Goal: Check status: Check status

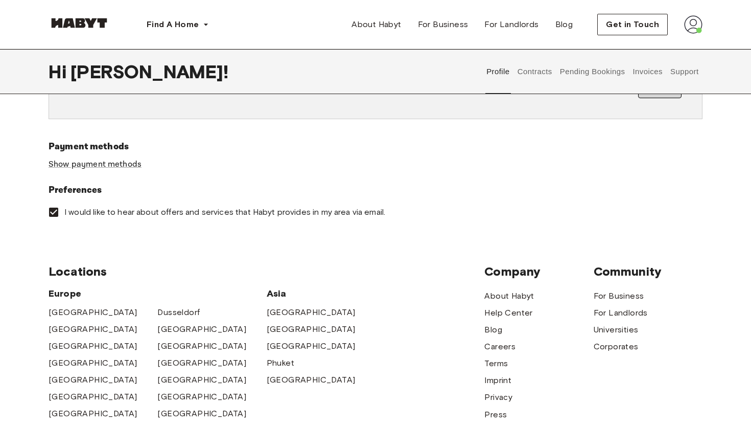
scroll to position [346, 0]
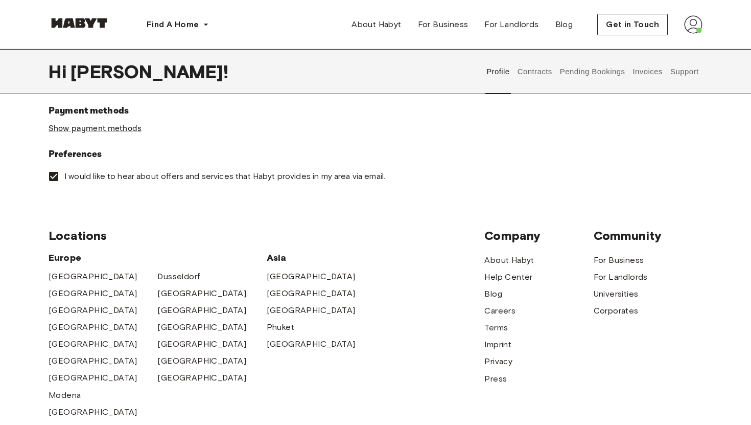
click at [520, 71] on button "Contracts" at bounding box center [534, 71] width 37 height 45
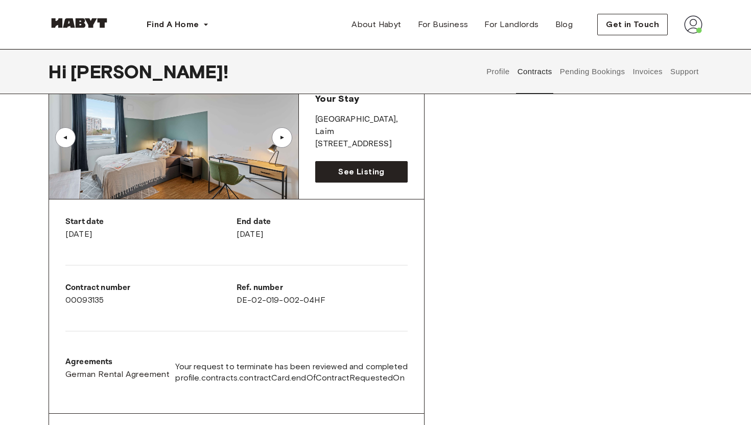
scroll to position [78, 0]
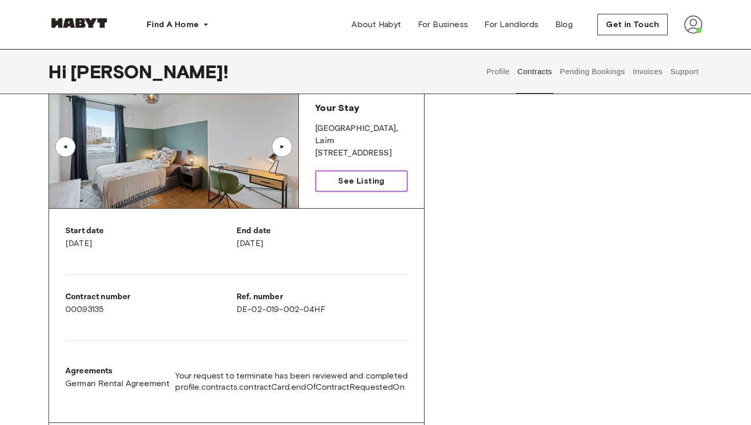
click at [351, 184] on span "See Listing" at bounding box center [361, 181] width 46 height 12
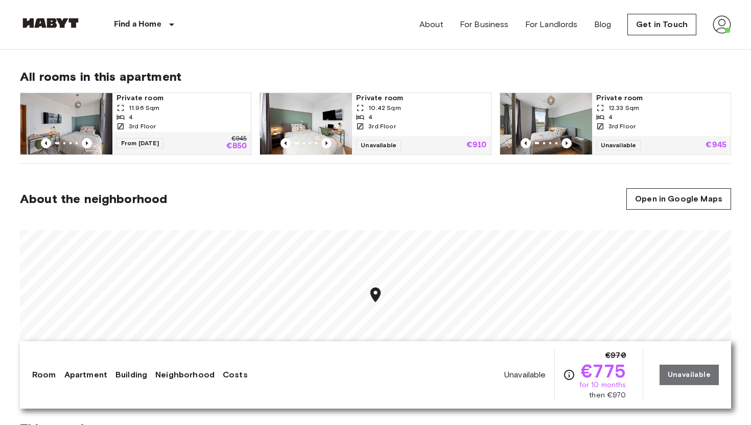
scroll to position [515, 0]
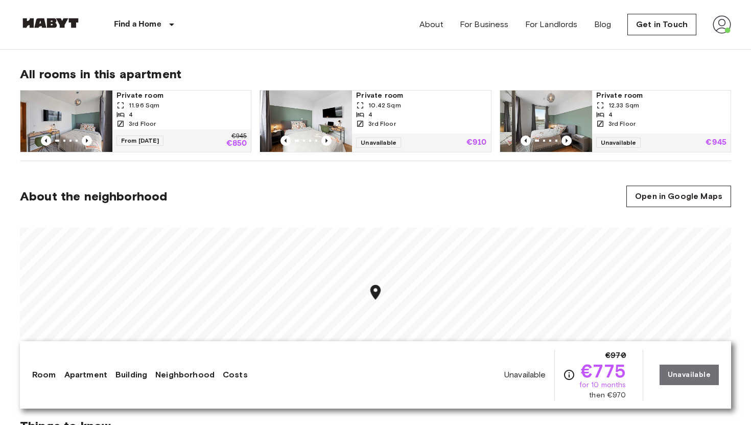
click at [640, 123] on div "3rd Floor" at bounding box center [661, 123] width 130 height 9
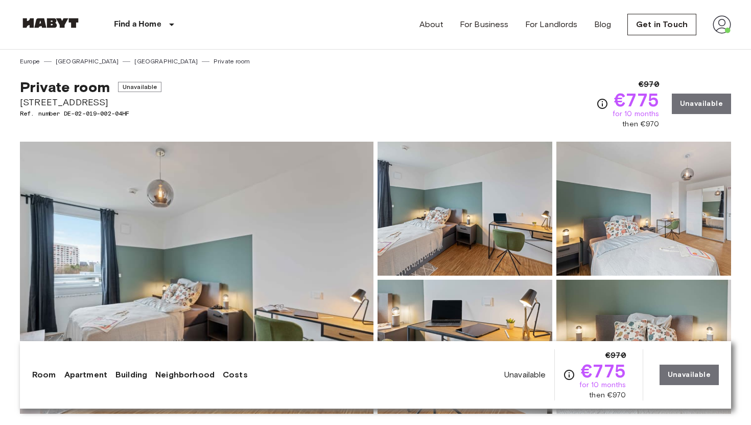
scroll to position [0, 0]
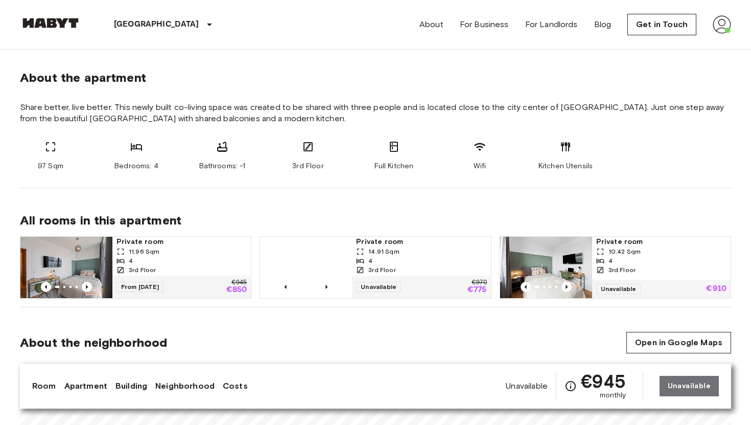
scroll to position [365, 0]
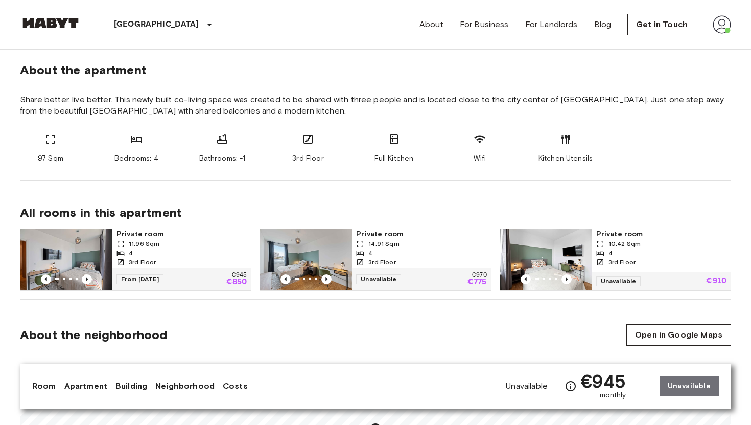
click at [394, 254] on div "4" at bounding box center [421, 252] width 130 height 9
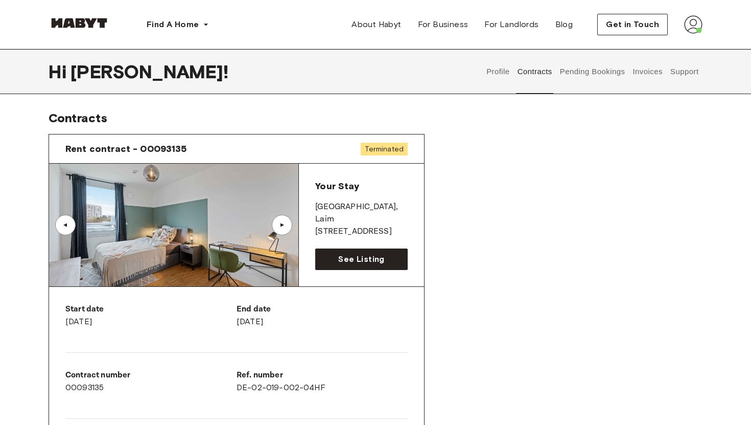
click at [570, 75] on button "Pending Bookings" at bounding box center [593, 71] width 68 height 45
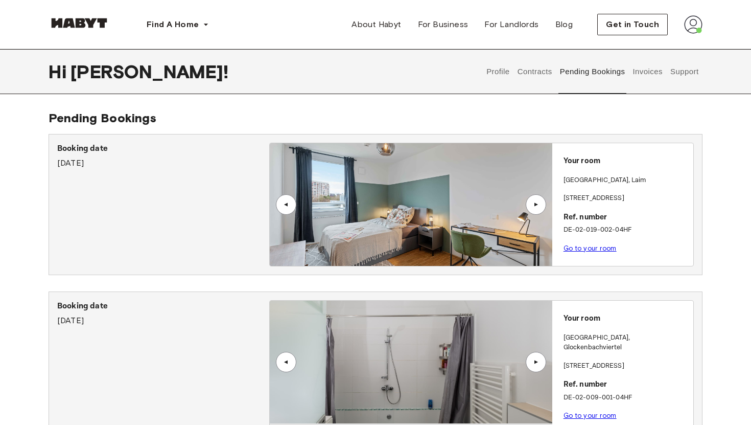
click at [533, 206] on div "▲" at bounding box center [536, 204] width 10 height 6
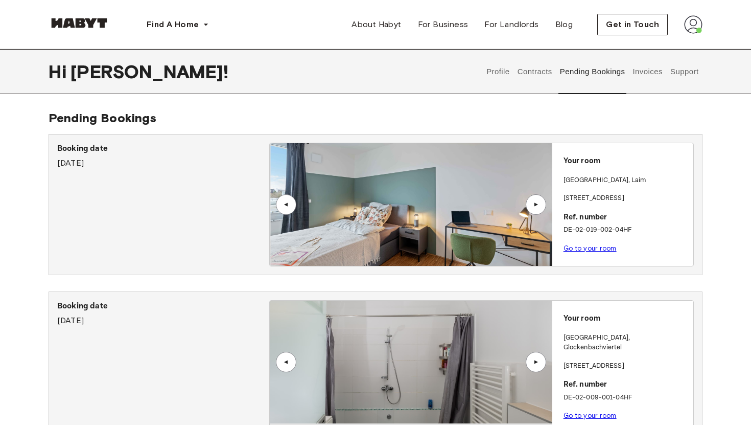
click at [533, 206] on div "▲" at bounding box center [536, 204] width 10 height 6
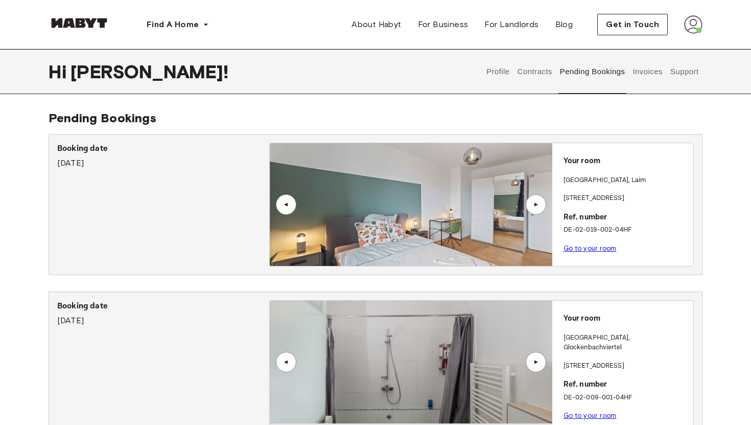
click at [533, 206] on div "▲" at bounding box center [536, 204] width 10 height 6
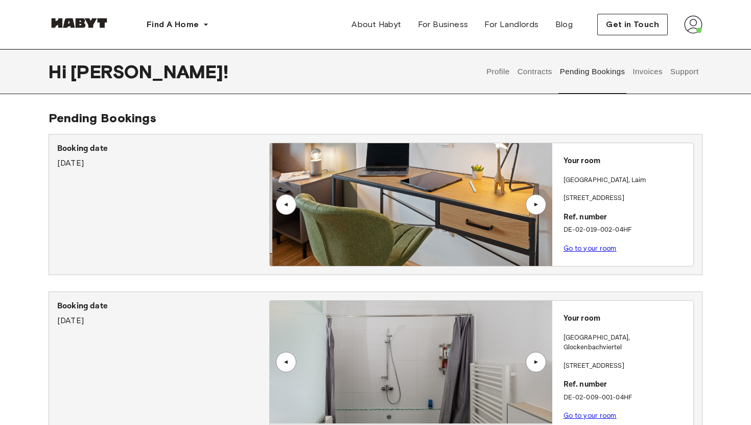
click at [533, 206] on div "▲" at bounding box center [536, 204] width 10 height 6
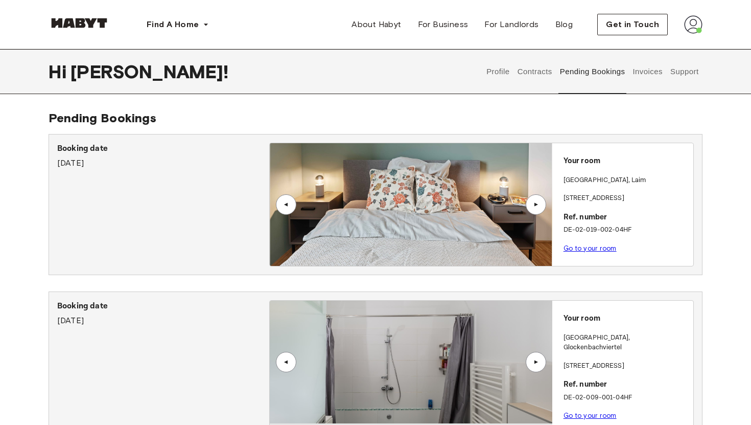
click at [533, 206] on div "▲" at bounding box center [536, 204] width 10 height 6
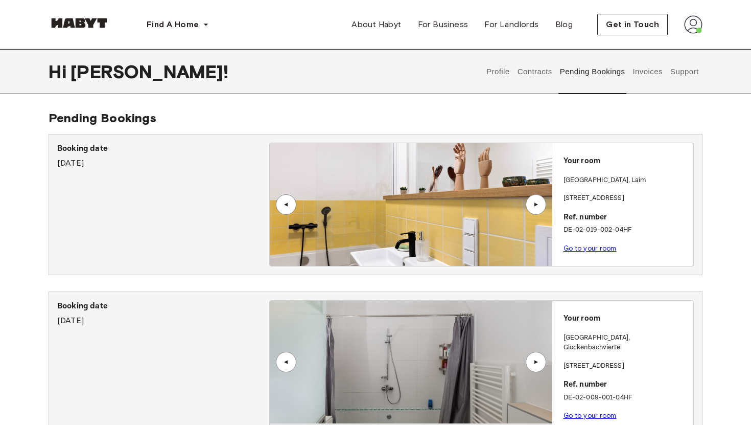
click at [532, 207] on div "▲" at bounding box center [536, 204] width 10 height 6
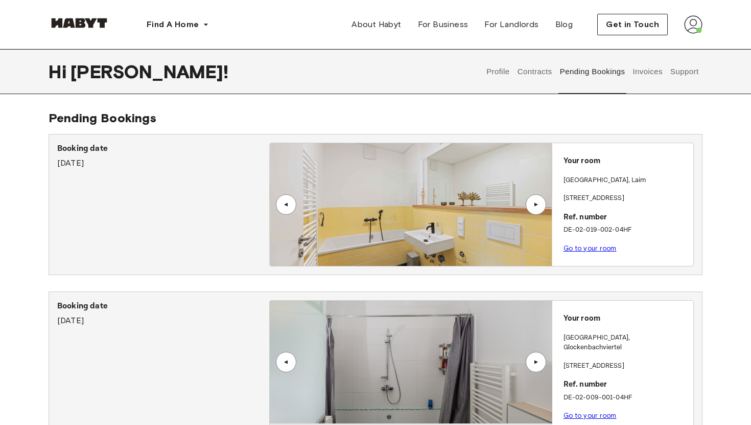
click at [532, 209] on div "▲" at bounding box center [536, 204] width 20 height 20
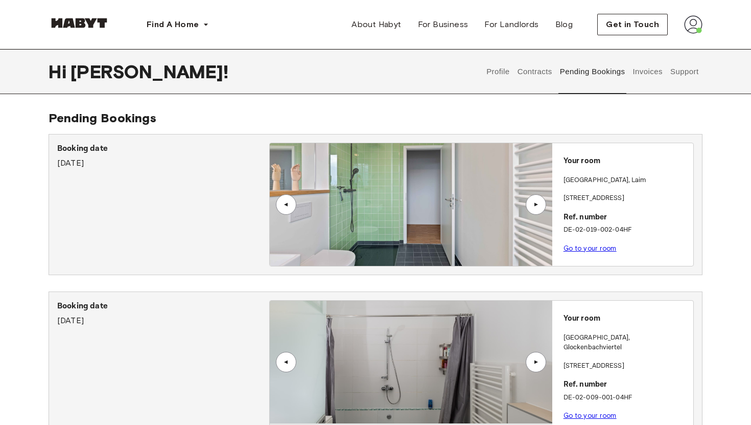
click at [531, 210] on div "▲" at bounding box center [536, 204] width 20 height 20
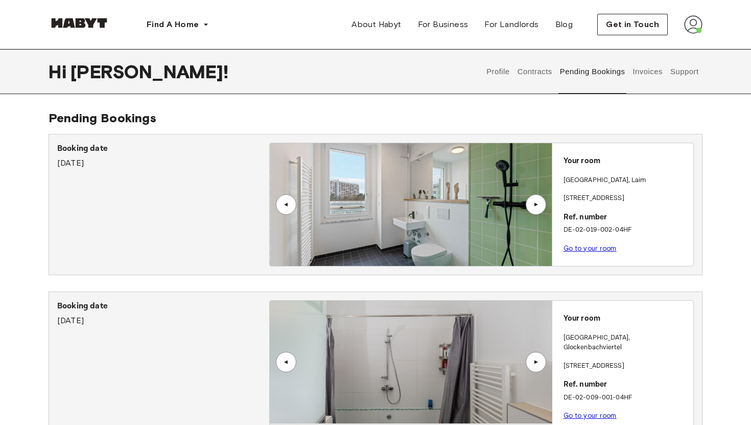
click at [531, 211] on div "▲" at bounding box center [536, 204] width 20 height 20
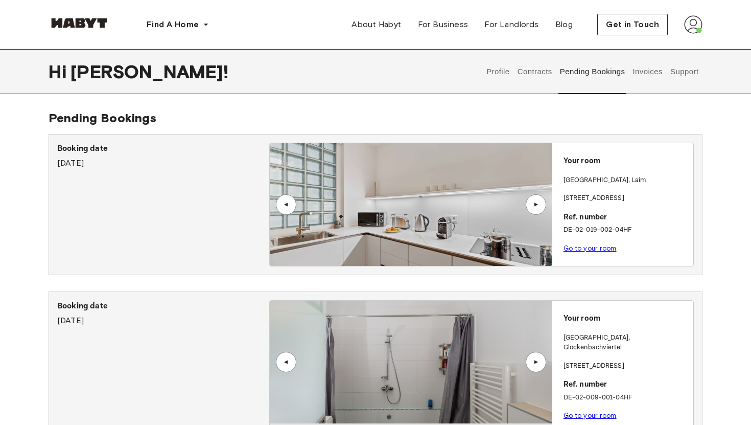
click at [531, 211] on div "▲" at bounding box center [536, 204] width 20 height 20
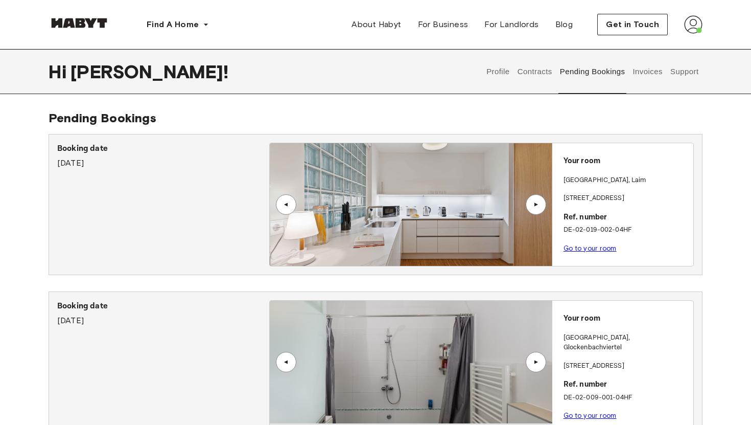
click at [531, 211] on div "▲" at bounding box center [536, 204] width 20 height 20
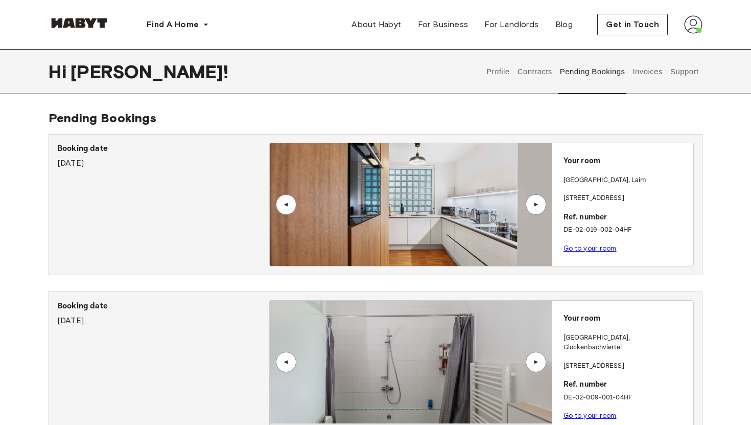
click at [530, 212] on div "▲" at bounding box center [536, 204] width 20 height 20
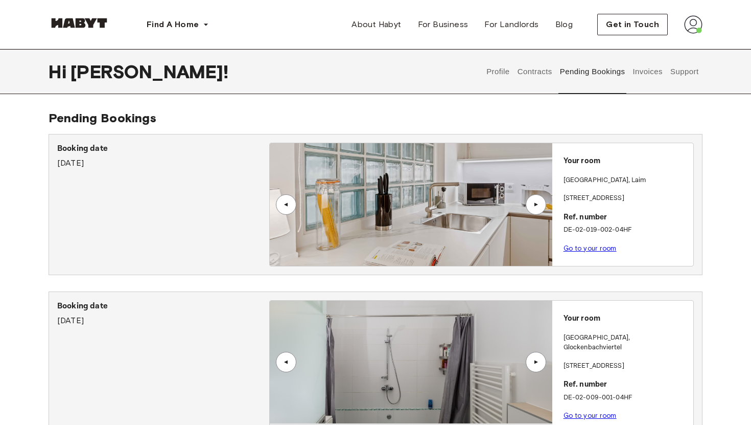
click at [536, 207] on div "▲" at bounding box center [536, 204] width 10 height 6
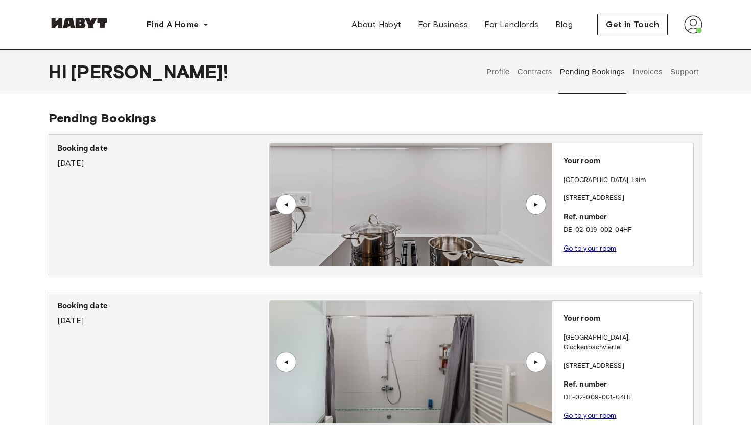
click at [536, 207] on div "▲" at bounding box center [536, 204] width 10 height 6
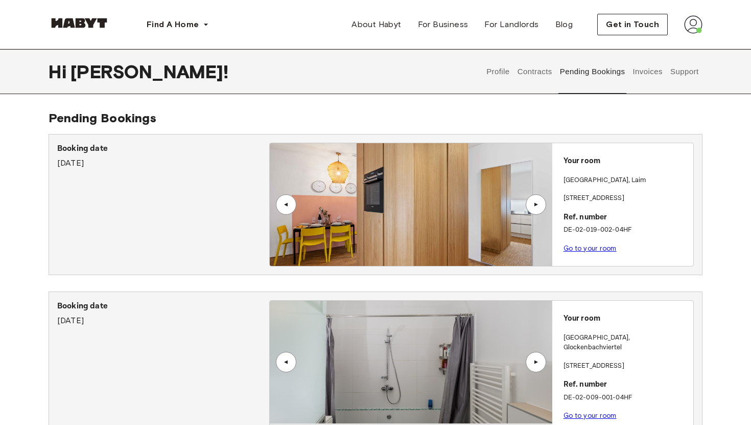
click at [536, 207] on div "▲" at bounding box center [536, 204] width 10 height 6
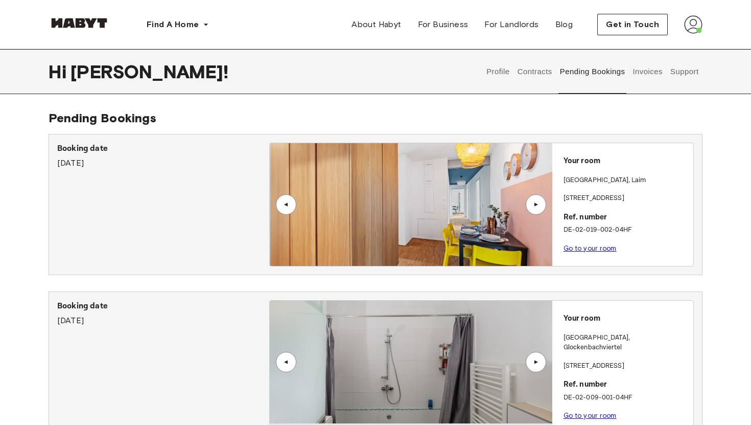
click at [536, 207] on div "▲" at bounding box center [536, 204] width 10 height 6
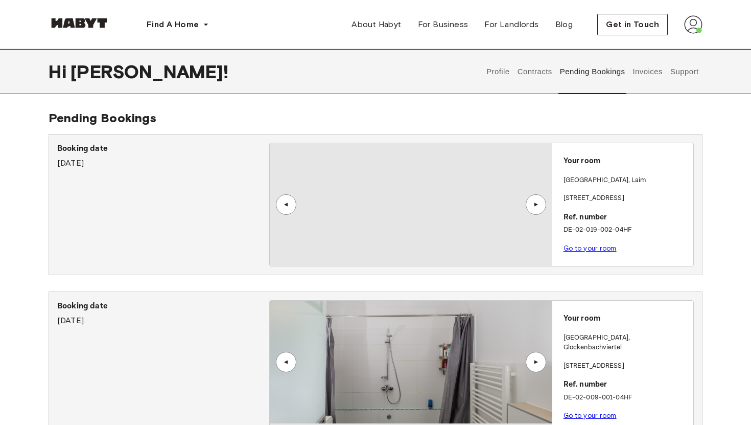
click at [536, 207] on div "▲" at bounding box center [536, 204] width 10 height 6
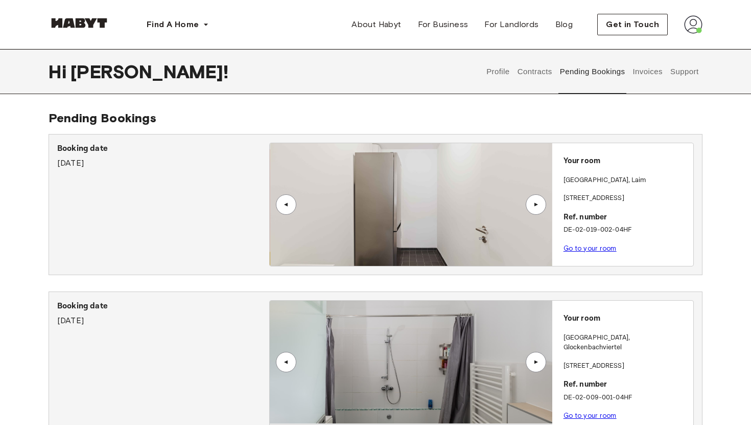
click at [536, 207] on div "▲" at bounding box center [536, 204] width 10 height 6
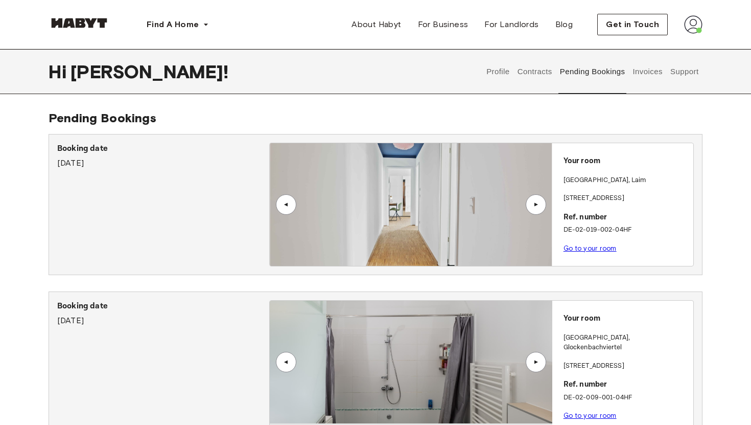
click at [536, 207] on div "▲" at bounding box center [536, 204] width 10 height 6
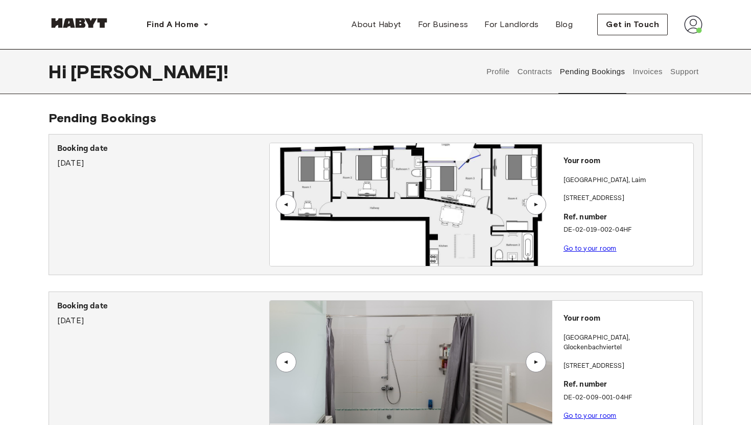
click at [536, 208] on div "▲" at bounding box center [536, 204] width 20 height 20
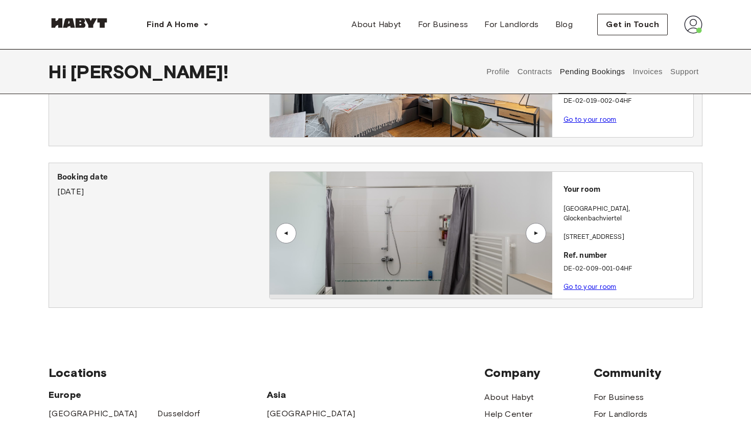
scroll to position [132, 0]
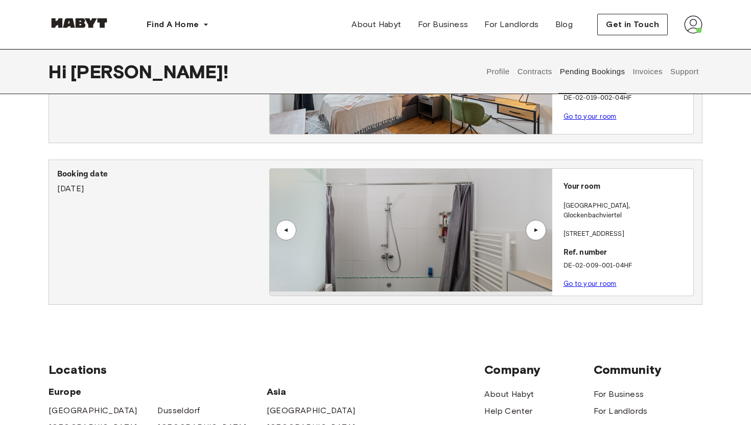
click at [538, 232] on div "▲" at bounding box center [536, 230] width 10 height 6
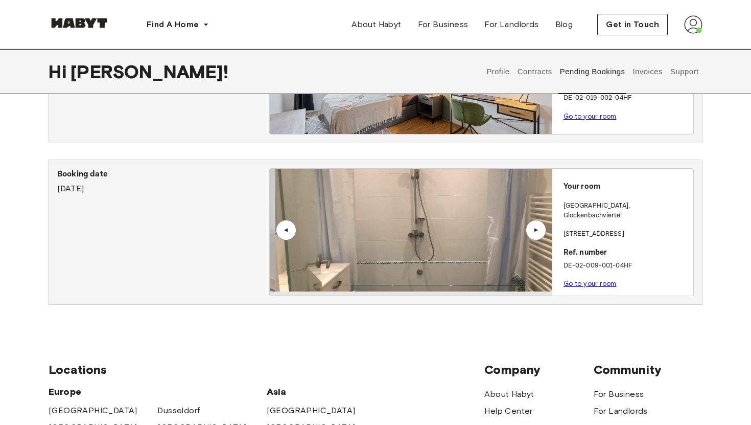
click at [538, 232] on div "▲" at bounding box center [536, 230] width 10 height 6
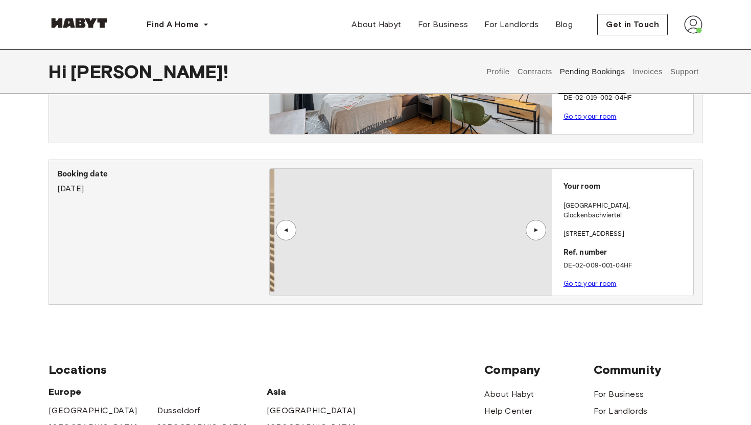
click at [538, 232] on div "▲" at bounding box center [536, 230] width 10 height 6
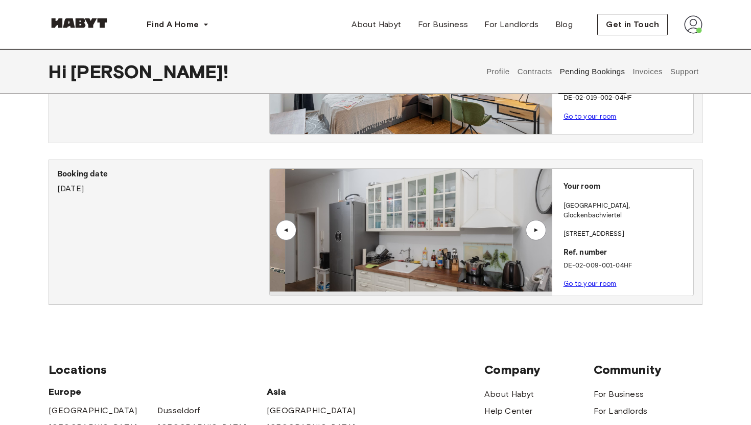
click at [538, 232] on div "▲" at bounding box center [536, 230] width 10 height 6
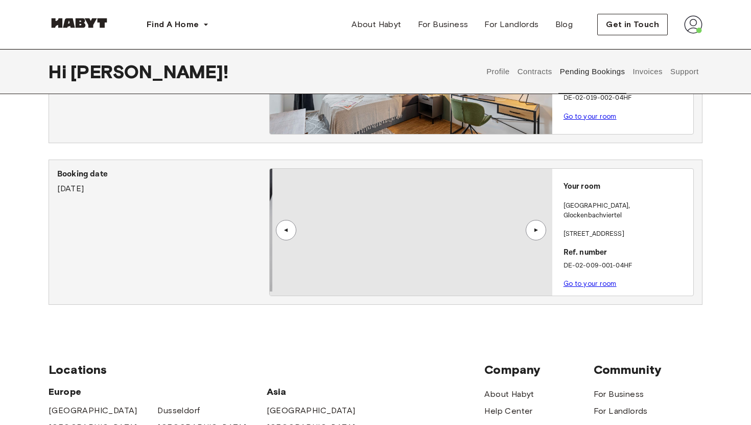
click at [538, 232] on div "▲" at bounding box center [536, 230] width 10 height 6
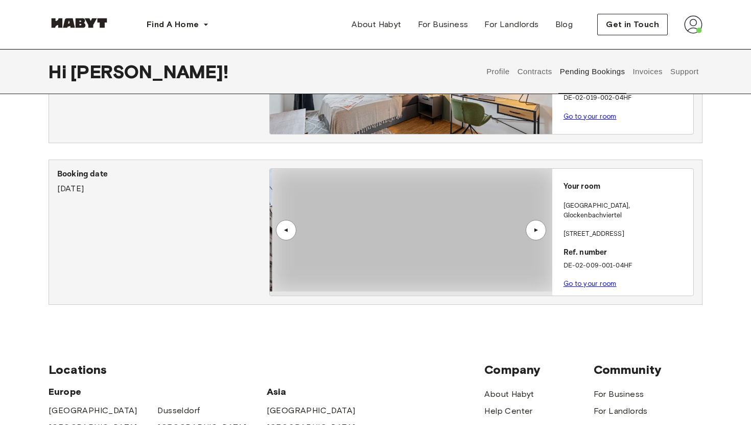
click at [588, 235] on div "Your room [GEOGRAPHIC_DATA] , [STREET_ADDRESS]. number DE-02-009-001-04HF Go to…" at bounding box center [623, 232] width 141 height 127
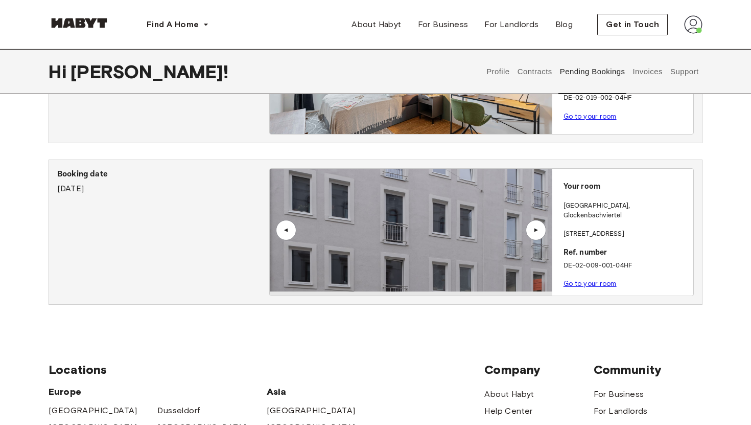
click at [209, 230] on div "Booking date [DATE]" at bounding box center [163, 232] width 212 height 128
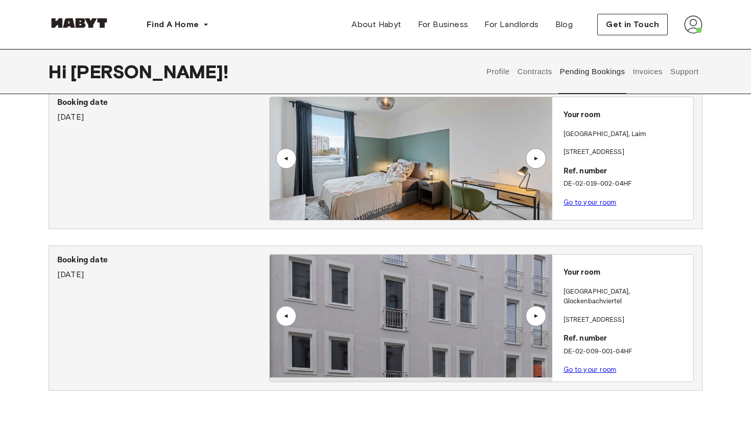
scroll to position [0, 0]
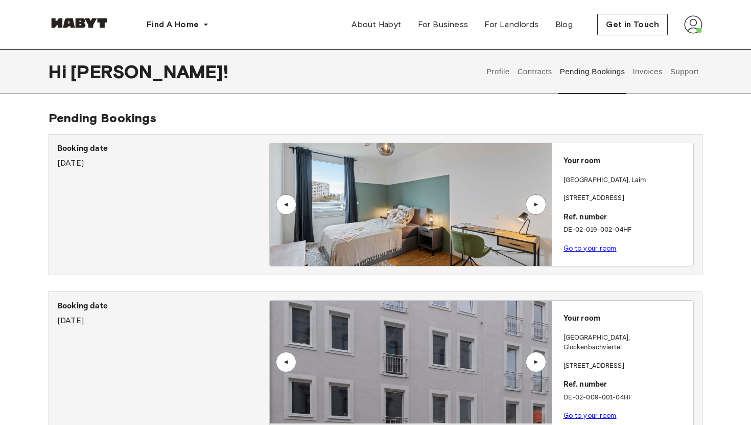
click at [638, 73] on button "Invoices" at bounding box center [648, 71] width 32 height 45
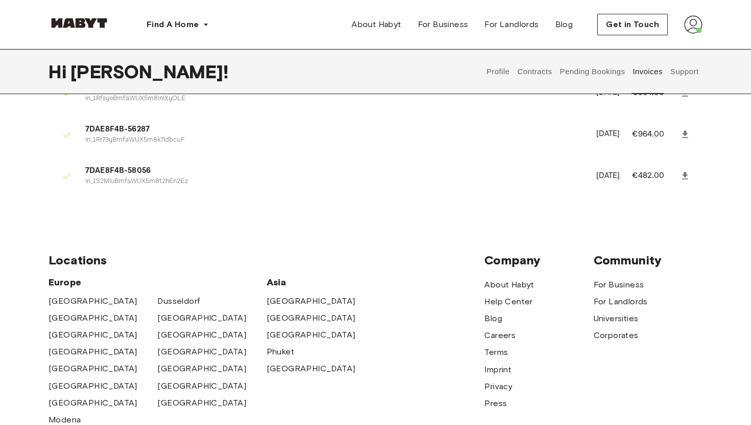
scroll to position [643, 0]
click at [680, 80] on button "Support" at bounding box center [684, 71] width 31 height 45
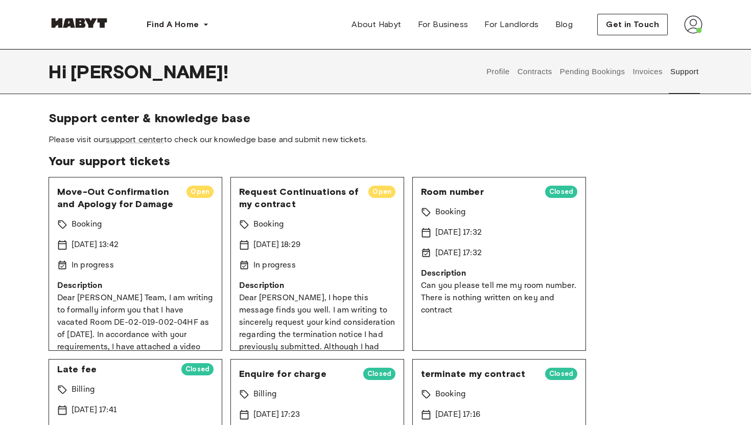
click at [566, 71] on button "Pending Bookings" at bounding box center [593, 71] width 68 height 45
